Goal: Task Accomplishment & Management: Use online tool/utility

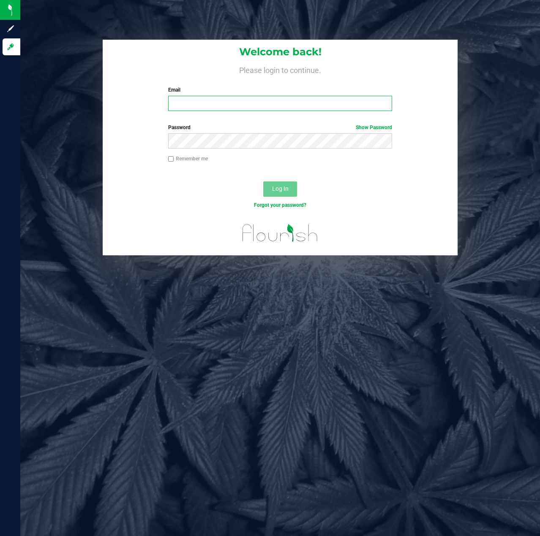
type input "[EMAIL_ADDRESS][DOMAIN_NAME]"
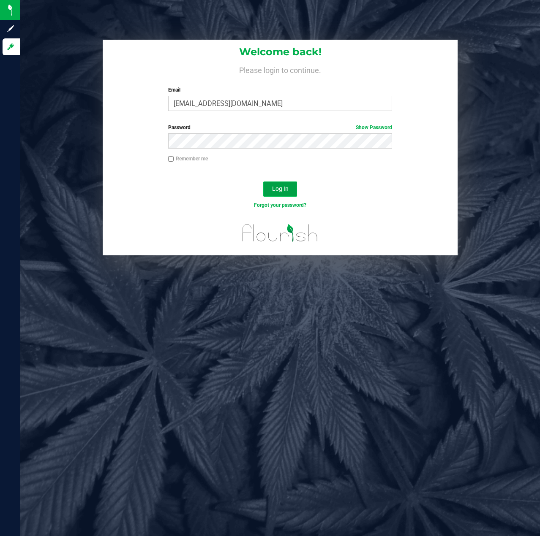
click at [284, 190] on span "Log In" at bounding box center [280, 188] width 16 height 7
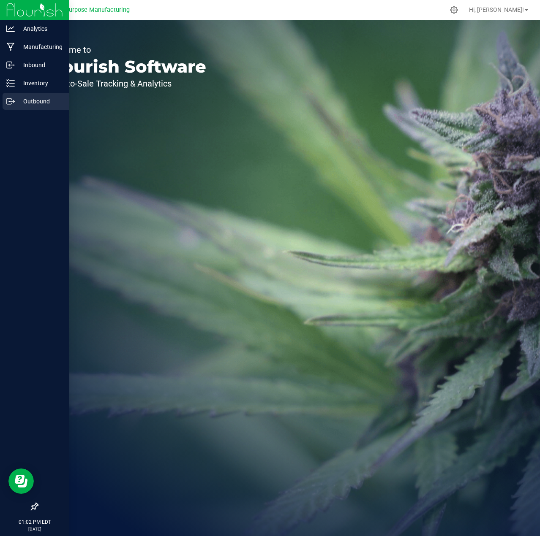
click at [29, 102] on p "Outbound" at bounding box center [40, 101] width 51 height 10
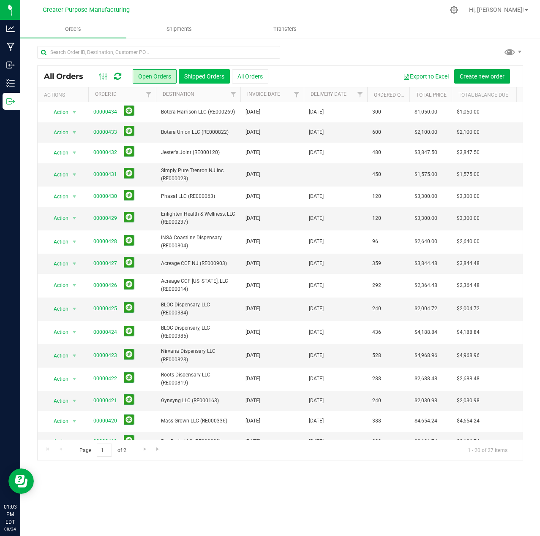
click at [203, 76] on button "Shipped Orders" at bounding box center [204, 76] width 51 height 14
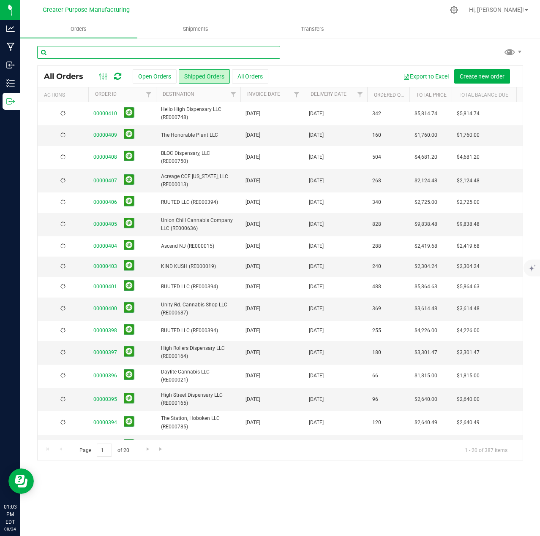
click at [182, 52] on input "text" at bounding box center [158, 52] width 243 height 13
paste input "316"
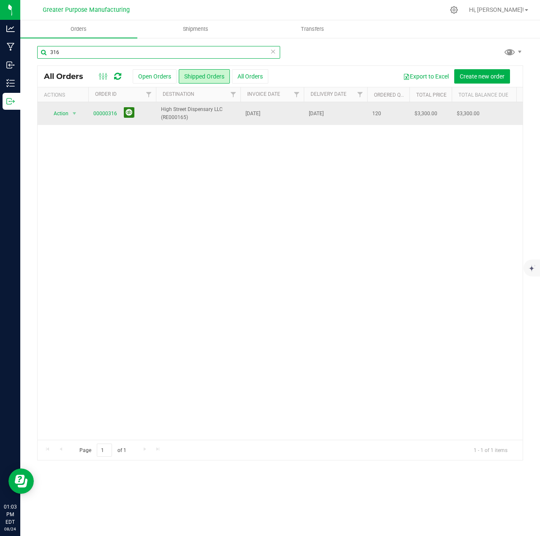
type input "316"
click at [128, 114] on button at bounding box center [129, 112] width 11 height 11
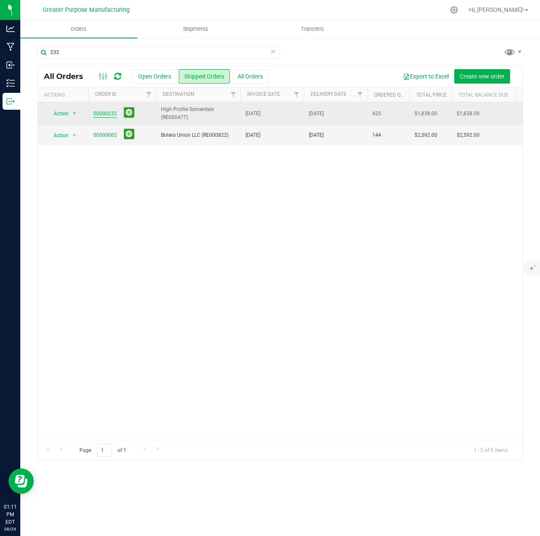
click at [104, 113] on link "00000232" at bounding box center [105, 114] width 24 height 8
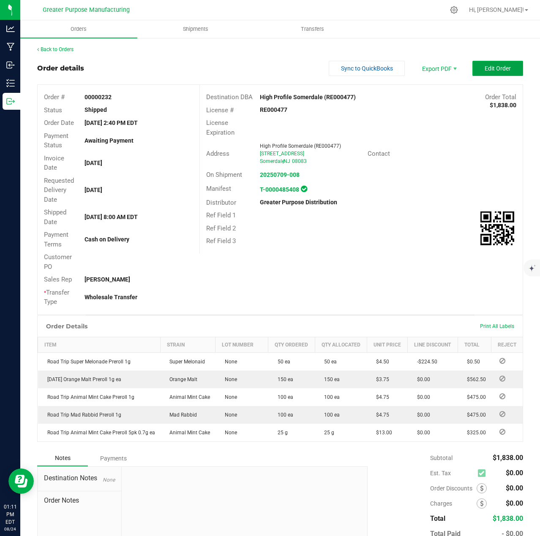
click at [486, 71] on span "Edit Order" at bounding box center [497, 68] width 26 height 7
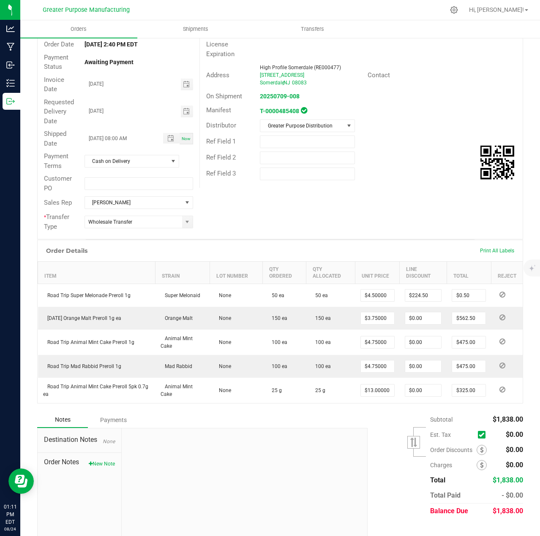
scroll to position [93, 0]
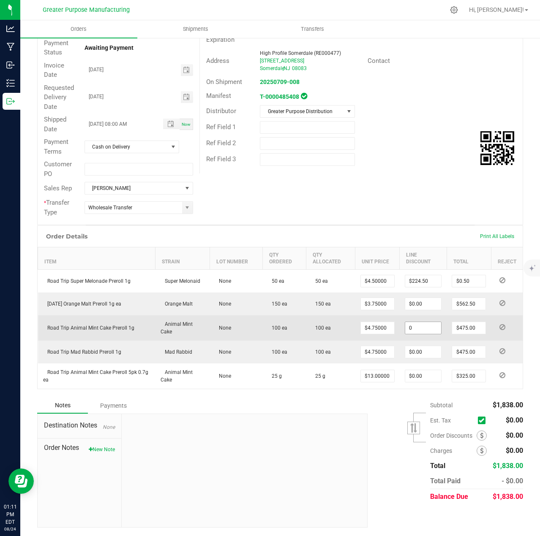
click at [424, 327] on input "0" at bounding box center [423, 328] width 36 height 12
paste input "4.75"
type input "$4.75"
type input "470.25"
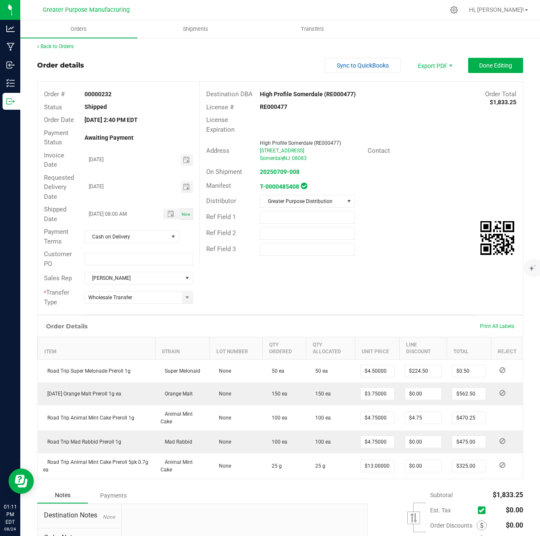
scroll to position [0, 0]
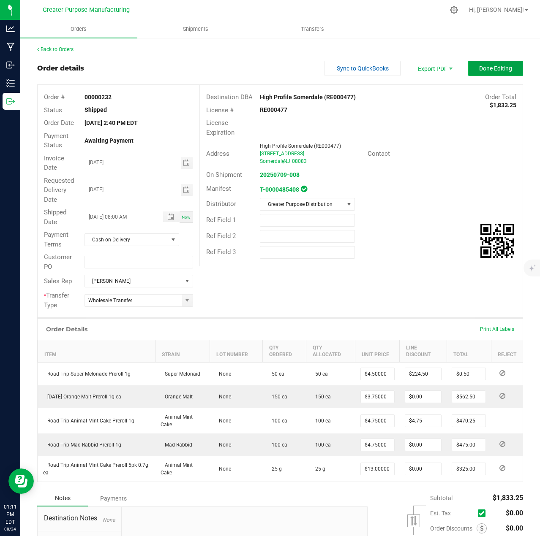
click at [488, 71] on span "Done Editing" at bounding box center [495, 68] width 33 height 7
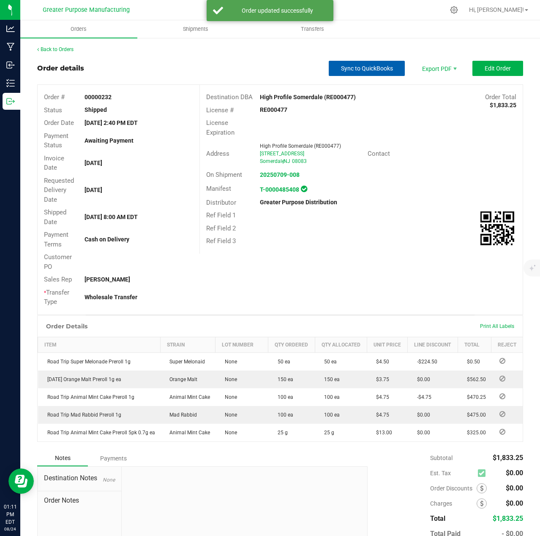
click at [356, 68] on span "Sync to QuickBooks" at bounding box center [367, 68] width 52 height 7
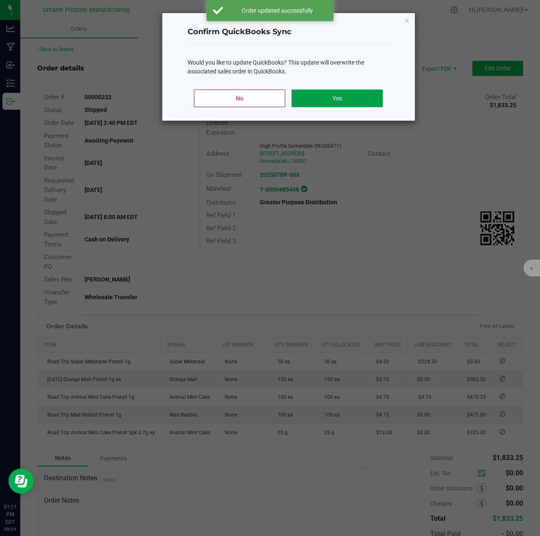
click at [343, 100] on button "Yes" at bounding box center [336, 99] width 91 height 18
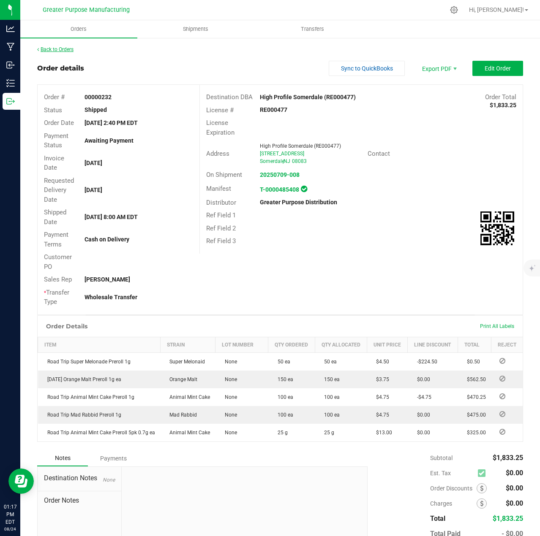
click at [58, 48] on link "Back to Orders" at bounding box center [55, 49] width 36 height 6
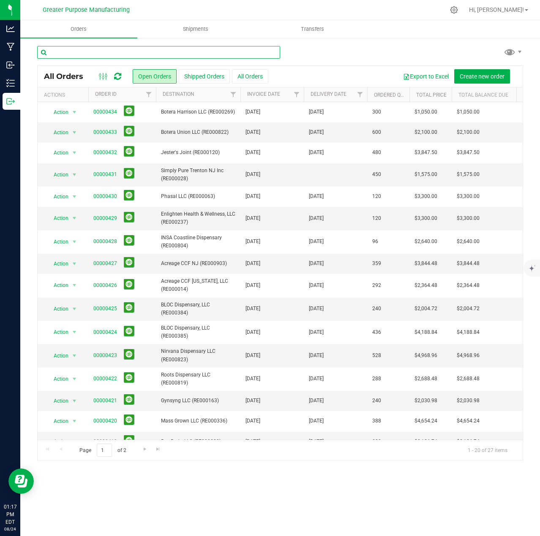
click at [159, 50] on input "text" at bounding box center [158, 52] width 243 height 13
paste input "117"
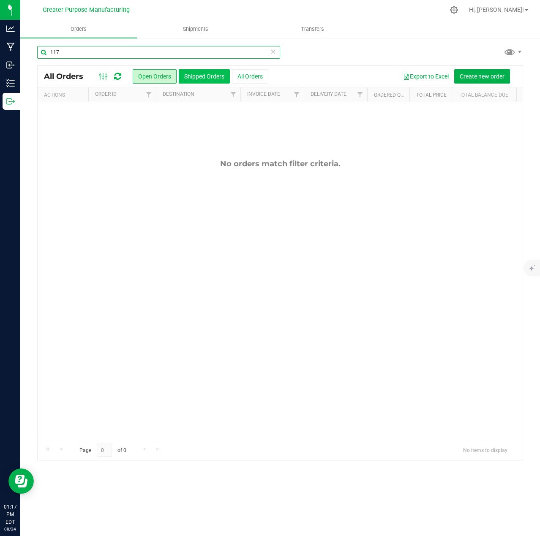
type input "117"
click at [199, 75] on button "Shipped Orders" at bounding box center [204, 76] width 51 height 14
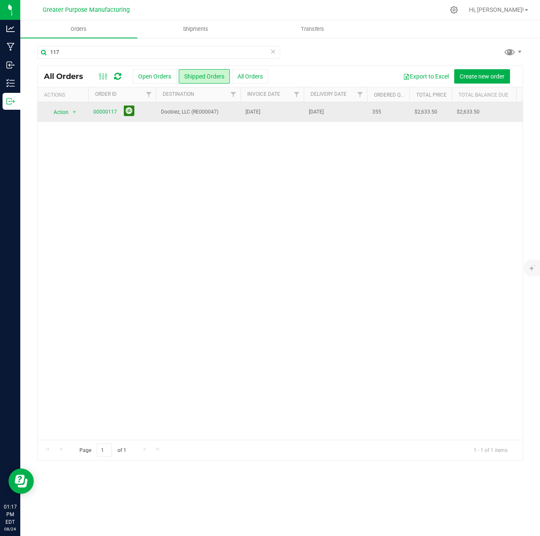
click at [129, 112] on button at bounding box center [129, 111] width 11 height 11
click at [101, 112] on link "00000117" at bounding box center [105, 112] width 24 height 8
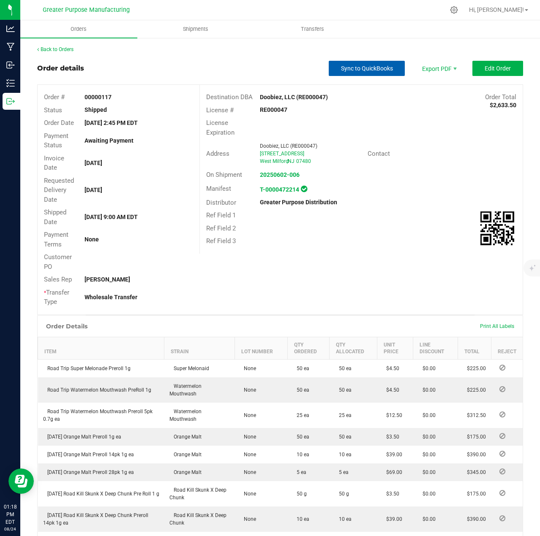
click at [381, 67] on span "Sync to QuickBooks" at bounding box center [367, 68] width 52 height 7
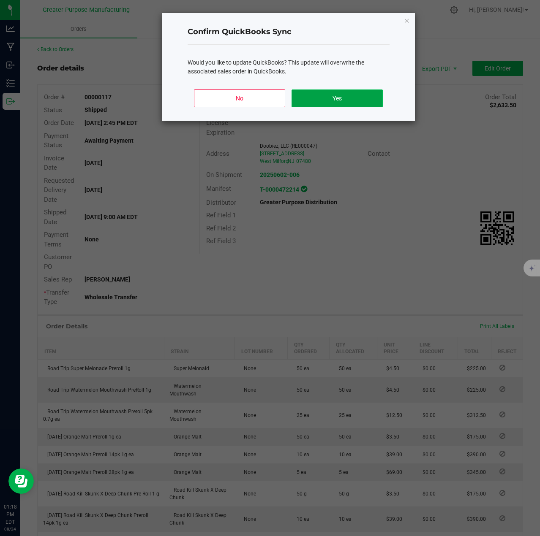
click at [329, 93] on button "Yes" at bounding box center [336, 99] width 91 height 18
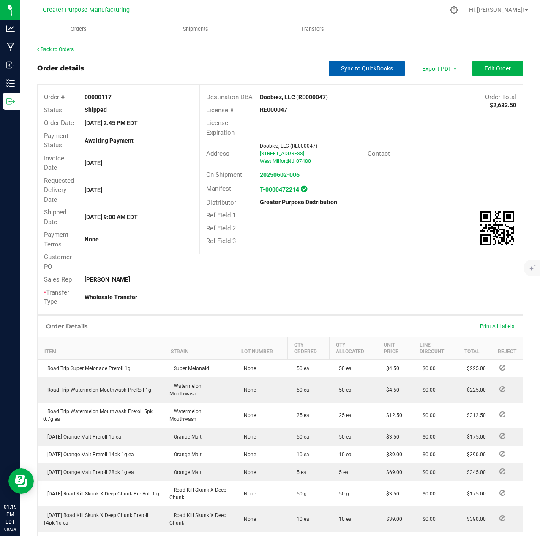
click at [358, 66] on span "Sync to QuickBooks" at bounding box center [367, 68] width 52 height 7
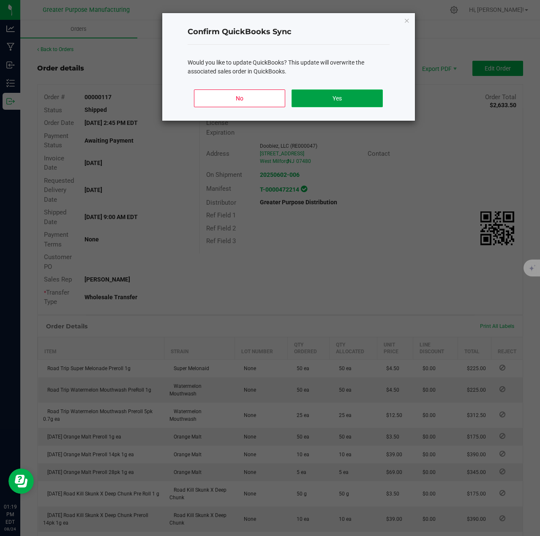
click at [338, 103] on button "Yes" at bounding box center [336, 99] width 91 height 18
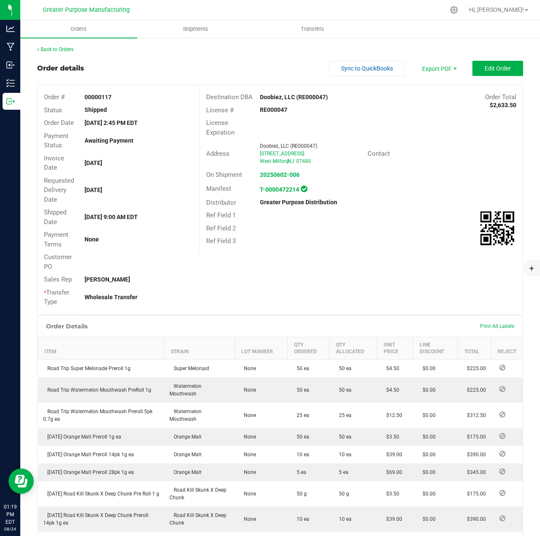
click at [97, 96] on strong "00000117" at bounding box center [97, 97] width 27 height 7
copy strong "00000117"
click at [367, 66] on span "Sync to QuickBooks" at bounding box center [367, 68] width 52 height 7
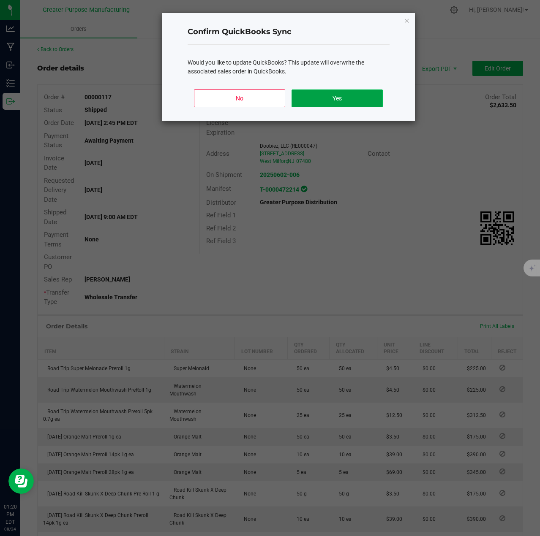
click at [344, 101] on button "Yes" at bounding box center [336, 99] width 91 height 18
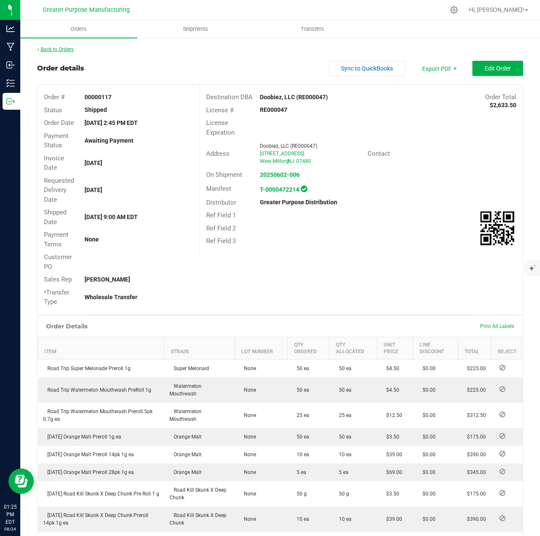
click at [64, 49] on link "Back to Orders" at bounding box center [55, 49] width 36 height 6
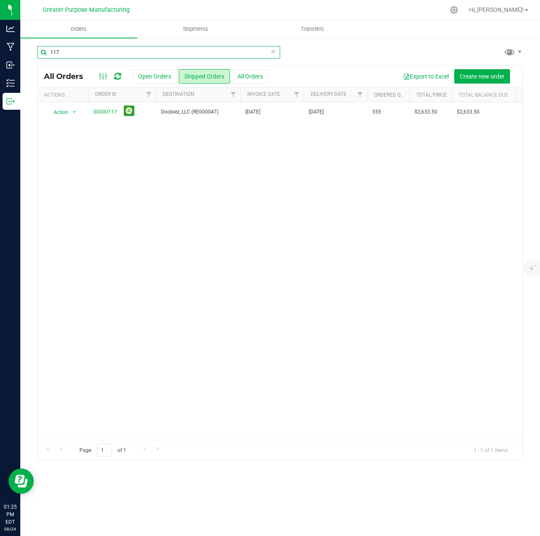
drag, startPoint x: 64, startPoint y: 50, endPoint x: 37, endPoint y: 48, distance: 27.6
click at [37, 48] on div "117 All Orders Open Orders Shipped Orders All Orders Export to Excel Create new…" at bounding box center [279, 253] width 519 height 432
paste input "27"
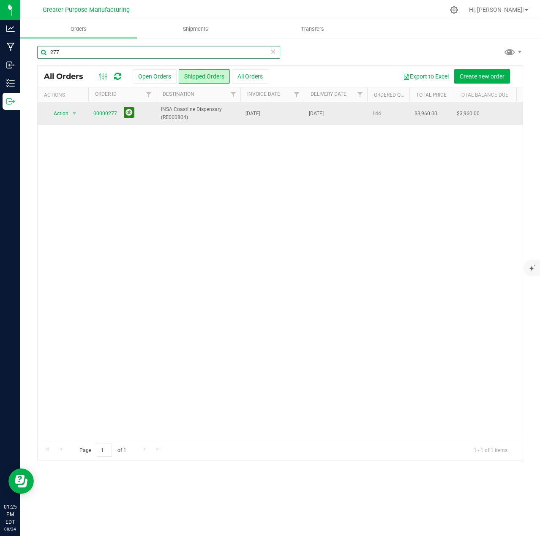
type input "277"
click at [126, 112] on button at bounding box center [129, 112] width 11 height 11
